Goal: Use online tool/utility

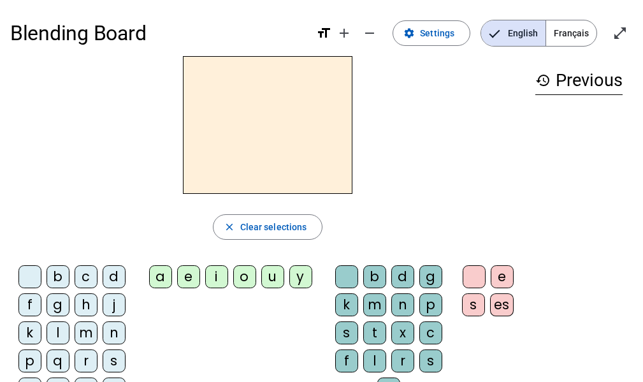
click at [582, 31] on span "Français" at bounding box center [571, 32] width 50 height 25
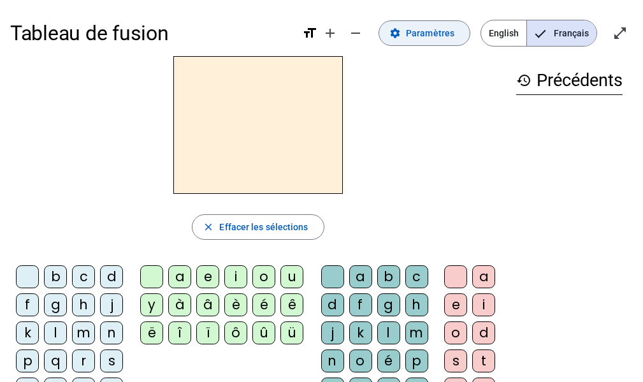
click at [430, 41] on span at bounding box center [424, 33] width 91 height 31
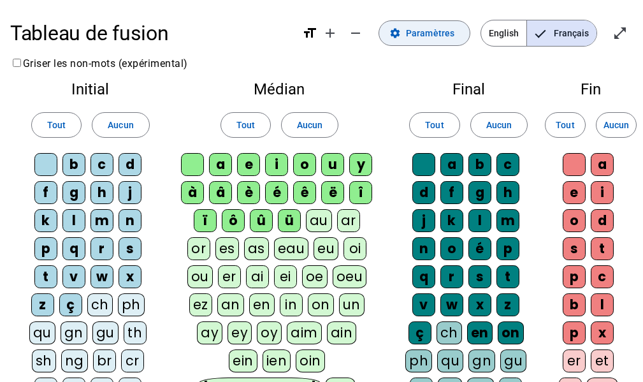
click at [423, 36] on span "Paramètres" at bounding box center [430, 32] width 48 height 15
click at [328, 85] on h2 "Médian" at bounding box center [280, 89] width 198 height 15
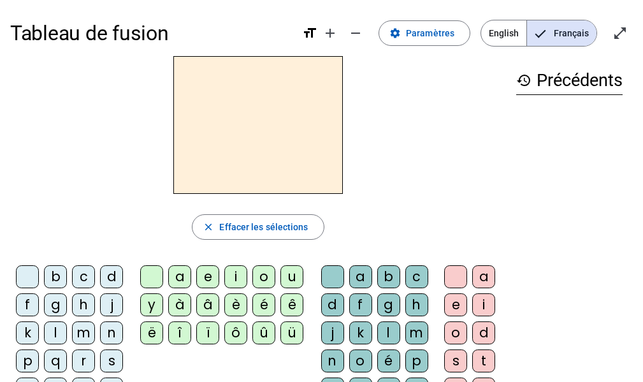
click at [110, 277] on div "d" at bounding box center [111, 276] width 23 height 23
click at [292, 272] on div "u" at bounding box center [291, 276] width 23 height 23
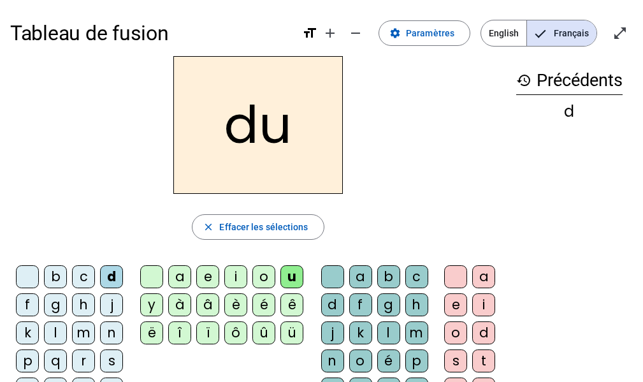
click at [416, 338] on div "m" at bounding box center [416, 332] width 23 height 23
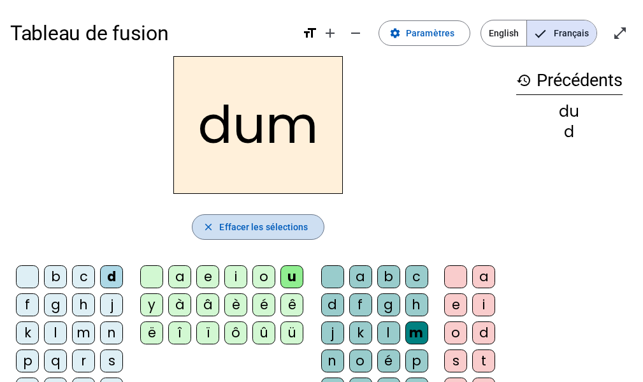
click at [285, 223] on span "Effacer les sélections" at bounding box center [263, 226] width 89 height 15
